Goal: Task Accomplishment & Management: Use online tool/utility

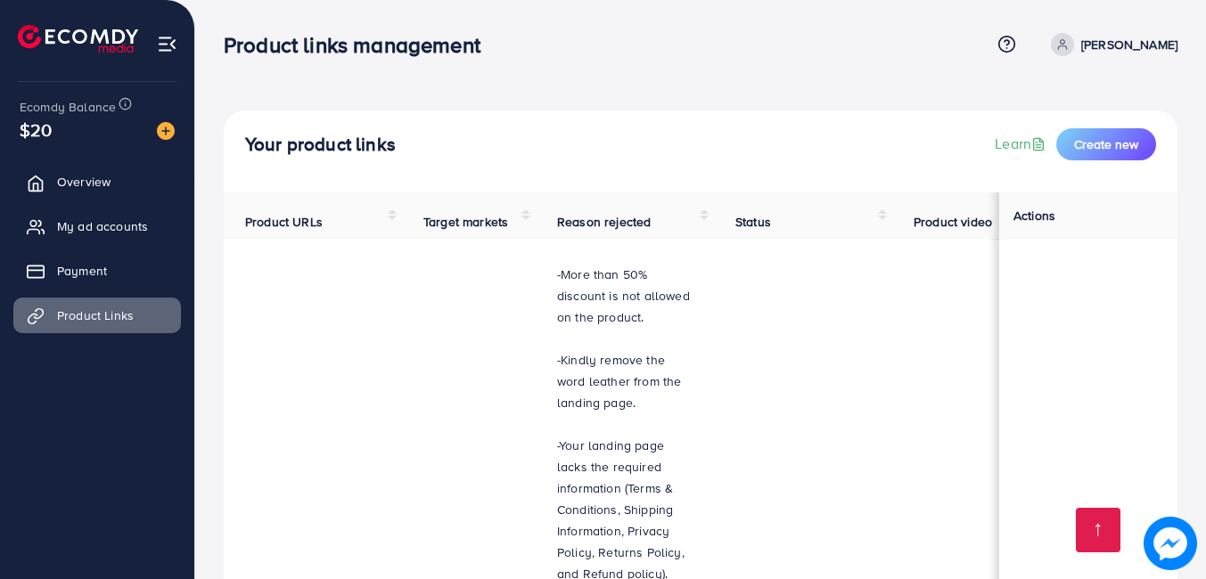
scroll to position [1092, 0]
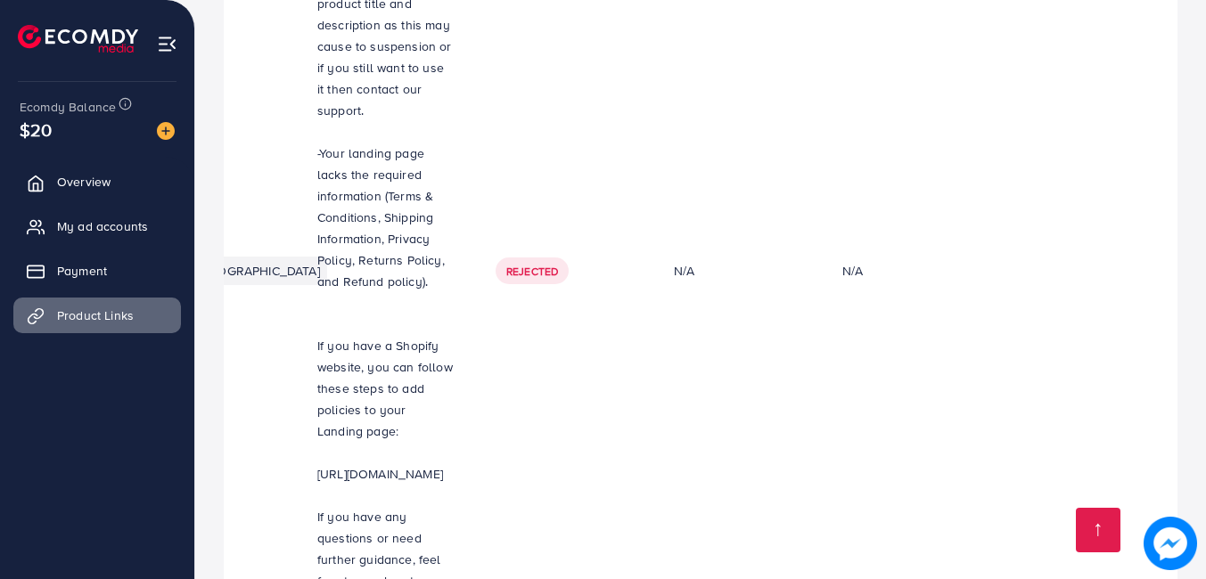
scroll to position [0, 547]
